Goal: Task Accomplishment & Management: Manage account settings

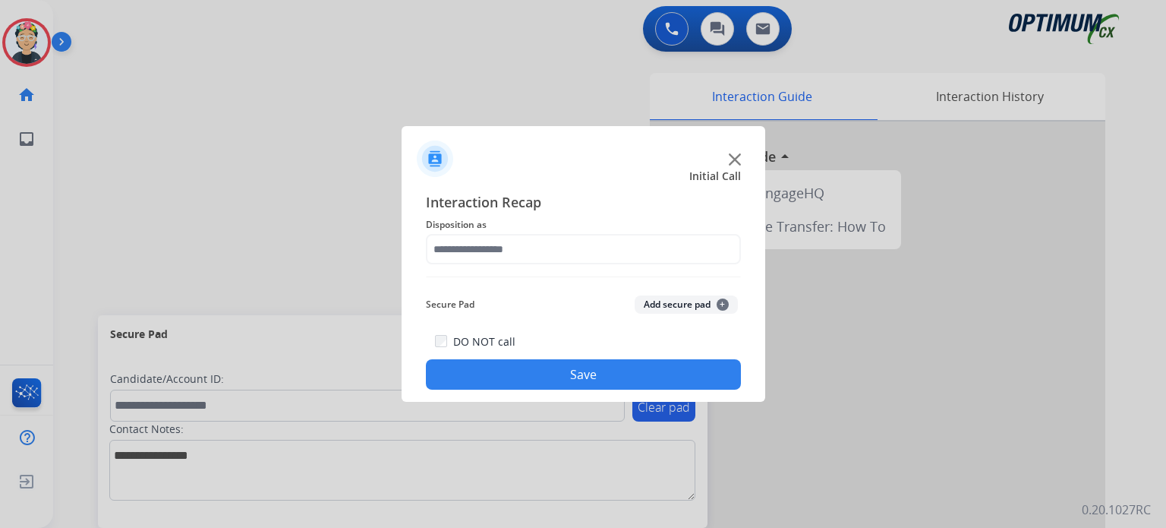
click at [737, 164] on img at bounding box center [735, 159] width 12 height 12
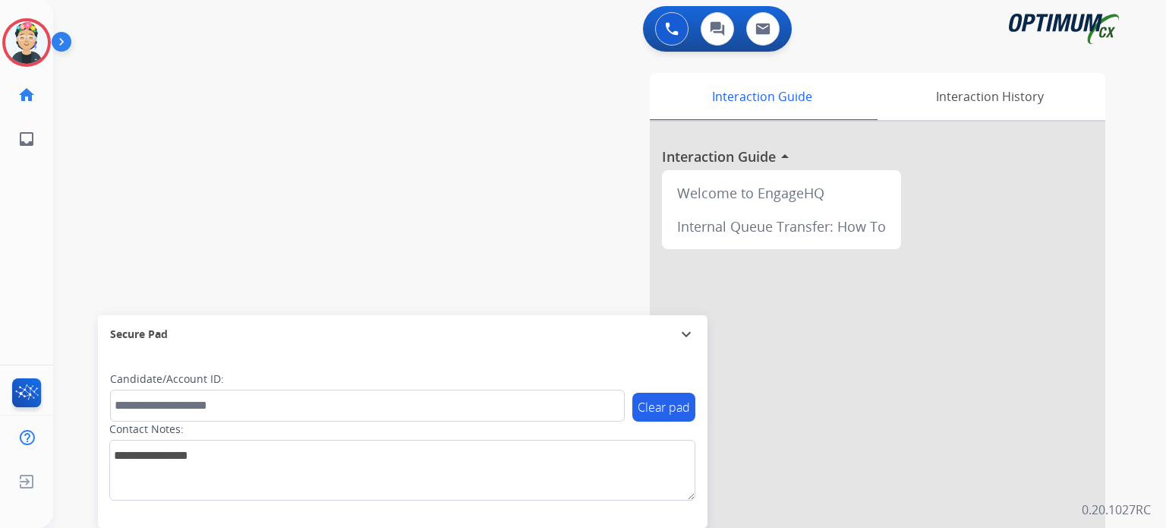
click at [737, 164] on div at bounding box center [878, 405] width 456 height 567
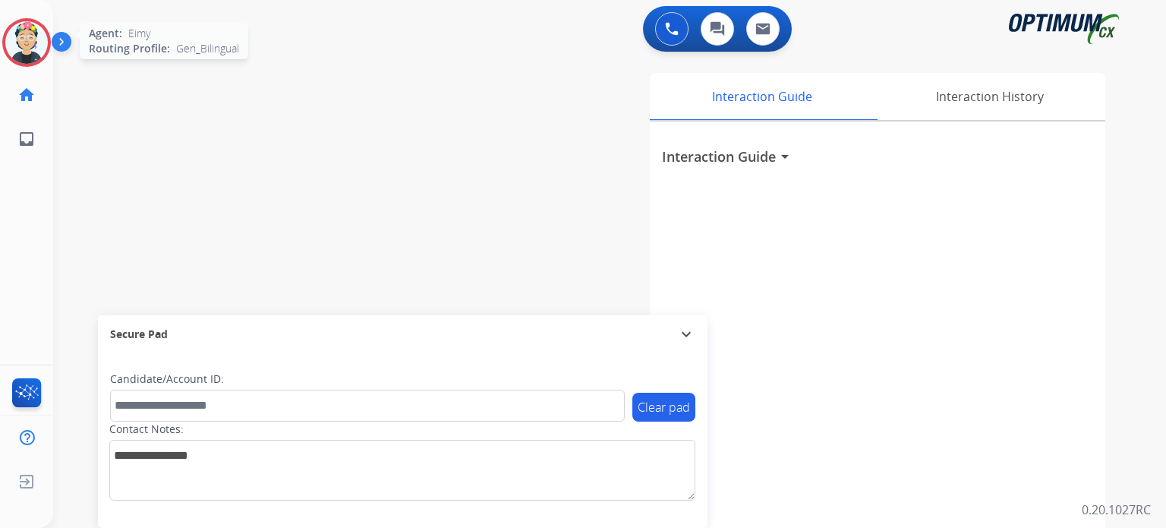
click at [28, 45] on img at bounding box center [26, 42] width 43 height 43
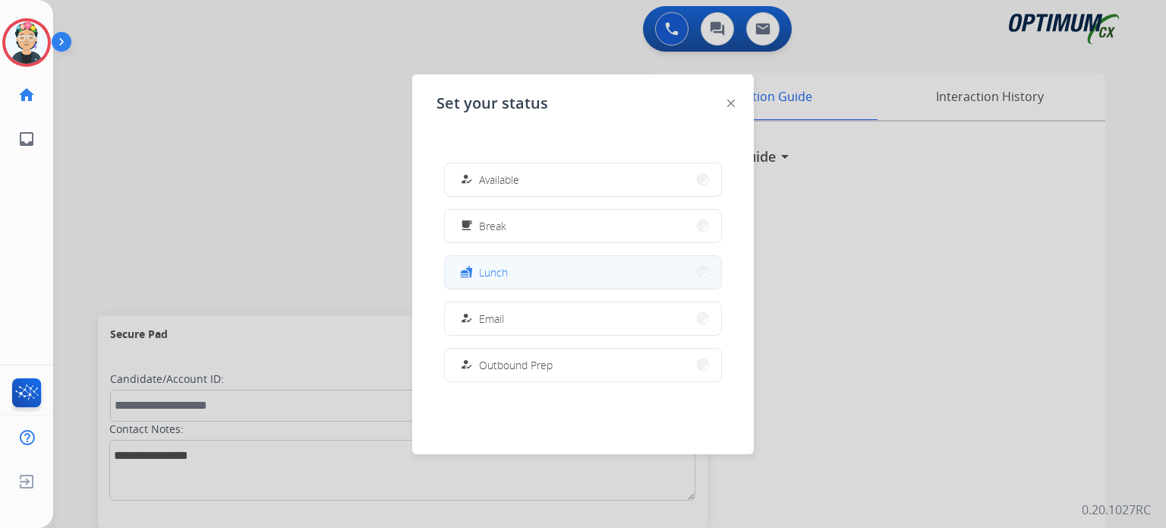
click at [504, 270] on span "Lunch" at bounding box center [493, 272] width 29 height 16
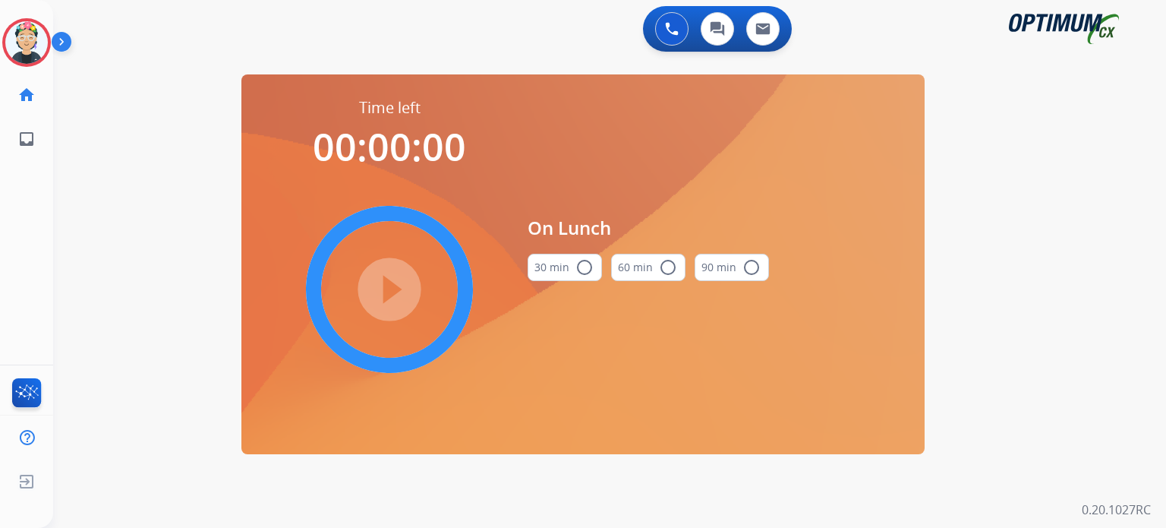
click at [573, 264] on button "30 min radio_button_unchecked" at bounding box center [565, 267] width 74 height 27
click at [392, 289] on mat-icon "play_circle_filled" at bounding box center [389, 289] width 18 height 18
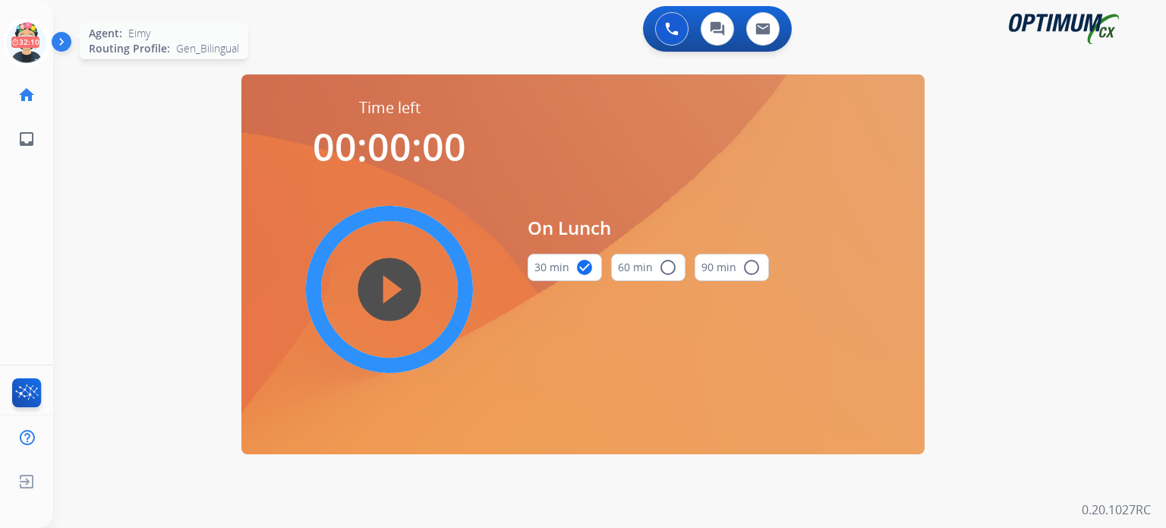
click at [23, 39] on icon at bounding box center [26, 42] width 49 height 49
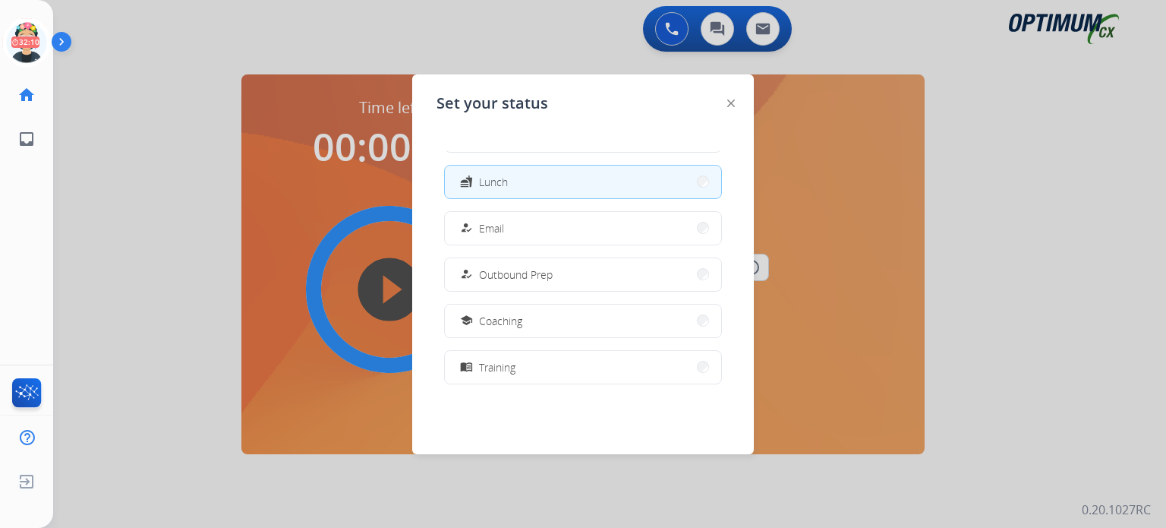
scroll to position [378, 0]
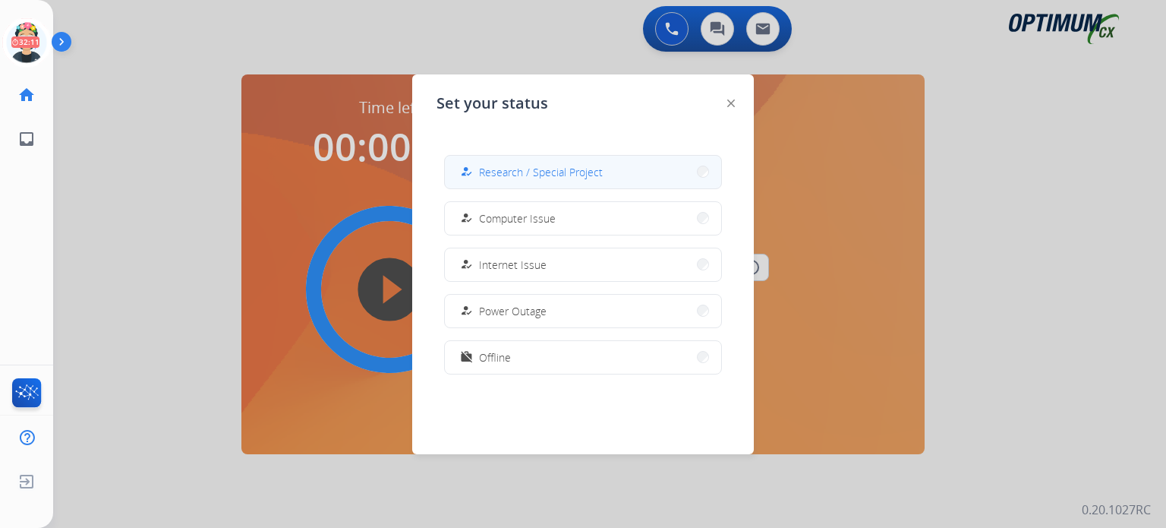
click at [559, 187] on button "how_to_reg Research / Special Project" at bounding box center [583, 172] width 276 height 33
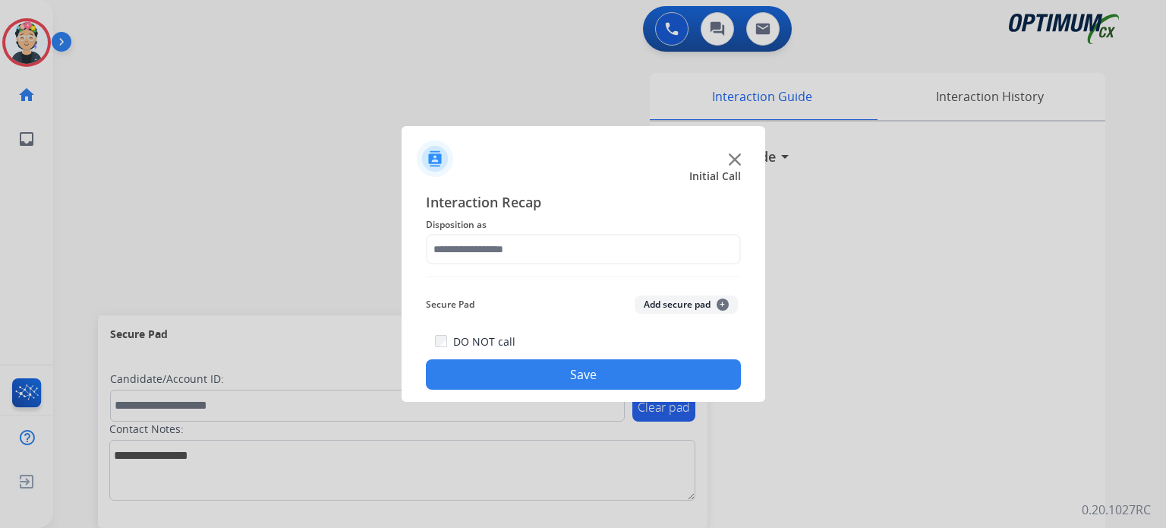
click at [738, 158] on img at bounding box center [735, 159] width 12 height 12
click at [738, 158] on h3 "Interaction Guide" at bounding box center [719, 156] width 114 height 21
